Goal: Task Accomplishment & Management: Manage account settings

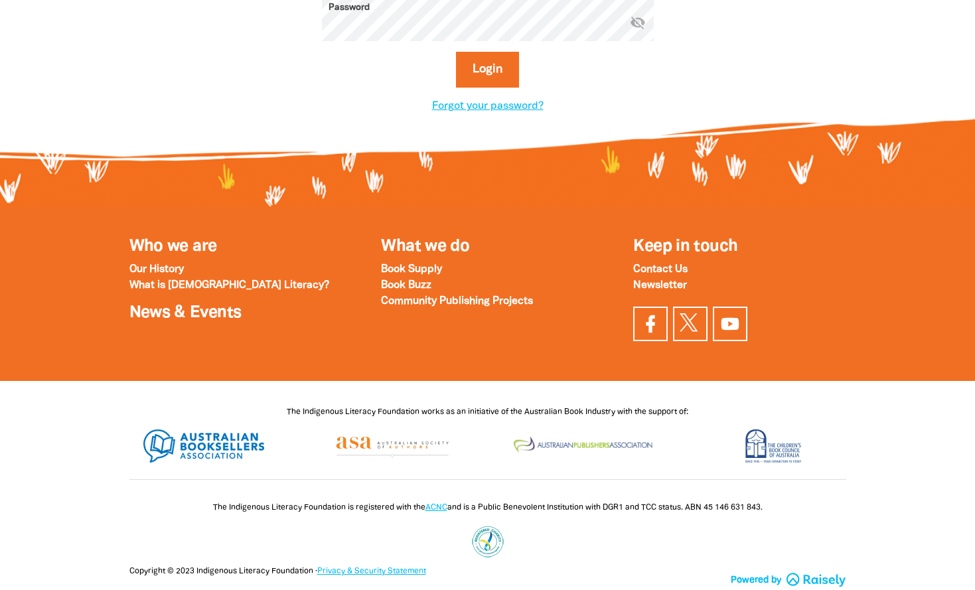
scroll to position [66, 0]
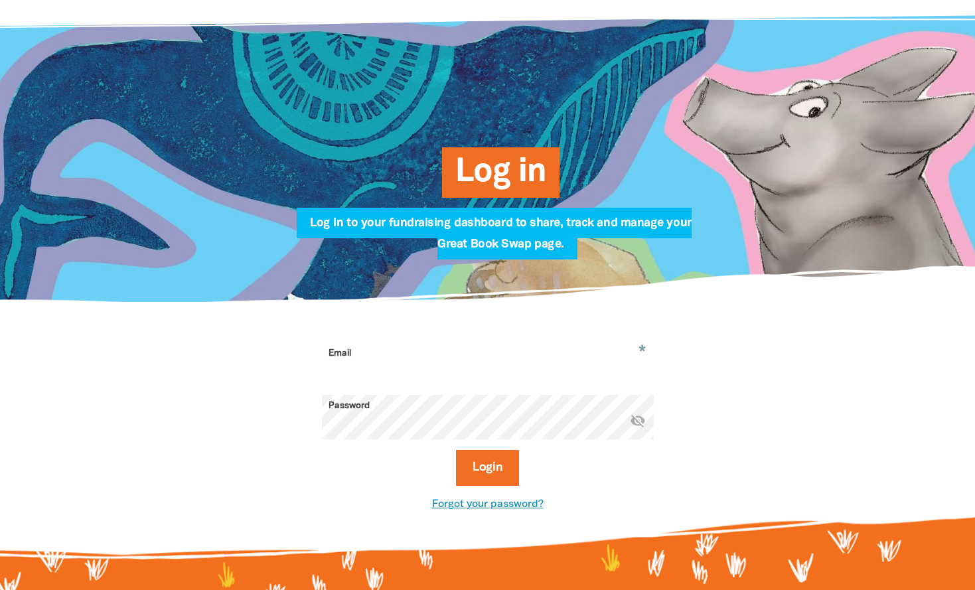
click at [478, 508] on link "Forgot your password?" at bounding box center [488, 504] width 112 height 9
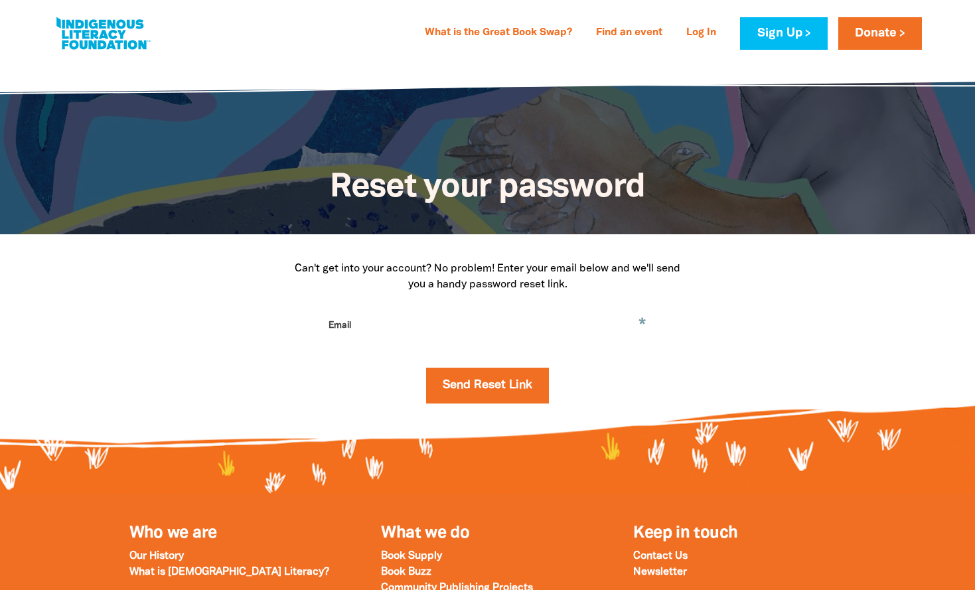
click at [403, 341] on input "Email" at bounding box center [488, 336] width 332 height 42
click at [411, 336] on input "Email" at bounding box center [488, 336] width 332 height 42
type input "[EMAIL_ADDRESS][DOMAIN_NAME]"
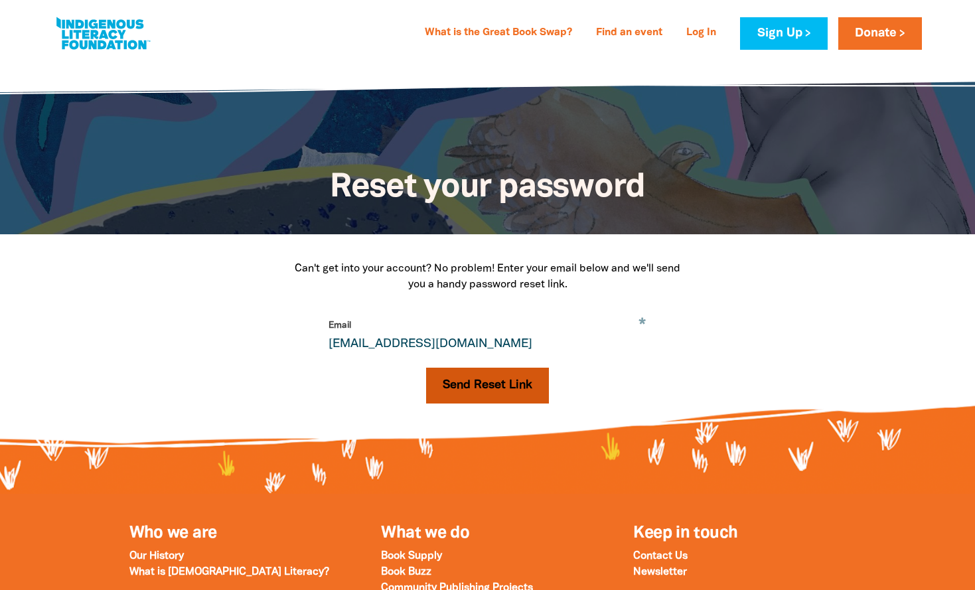
click at [448, 384] on button "Send Reset Link" at bounding box center [487, 386] width 123 height 36
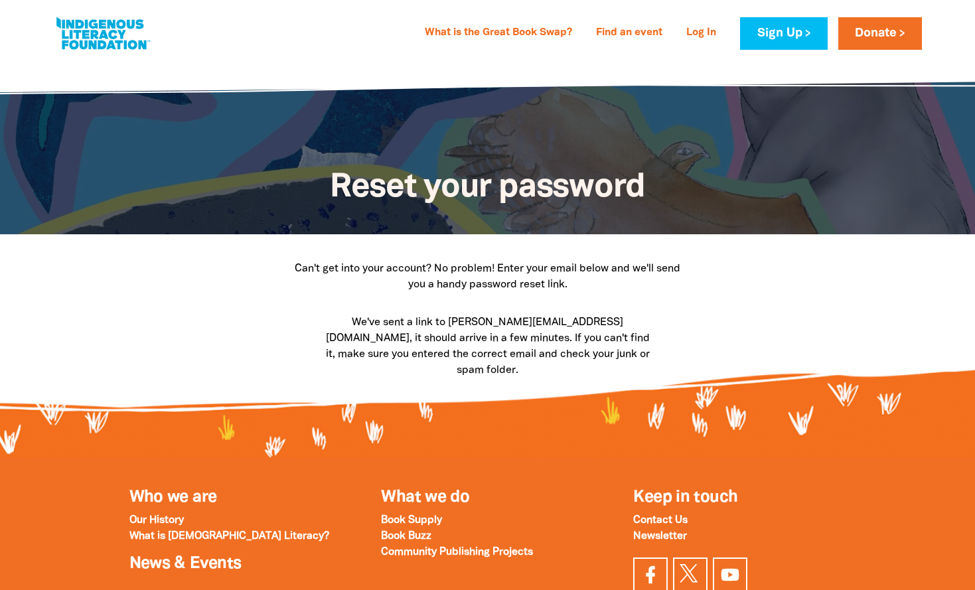
drag, startPoint x: 845, startPoint y: 267, endPoint x: 824, endPoint y: 270, distance: 21.5
click at [844, 267] on div "Can't get into your account? No problem! Enter your email below and we'll send …" at bounding box center [488, 319] width 797 height 171
click at [804, 309] on div "Can't get into your account? No problem! Enter your email below and we'll send …" at bounding box center [488, 319] width 797 height 171
click at [753, 309] on div "Can't get into your account? No problem! Enter your email below and we'll send …" at bounding box center [488, 319] width 797 height 171
